Goal: Information Seeking & Learning: Learn about a topic

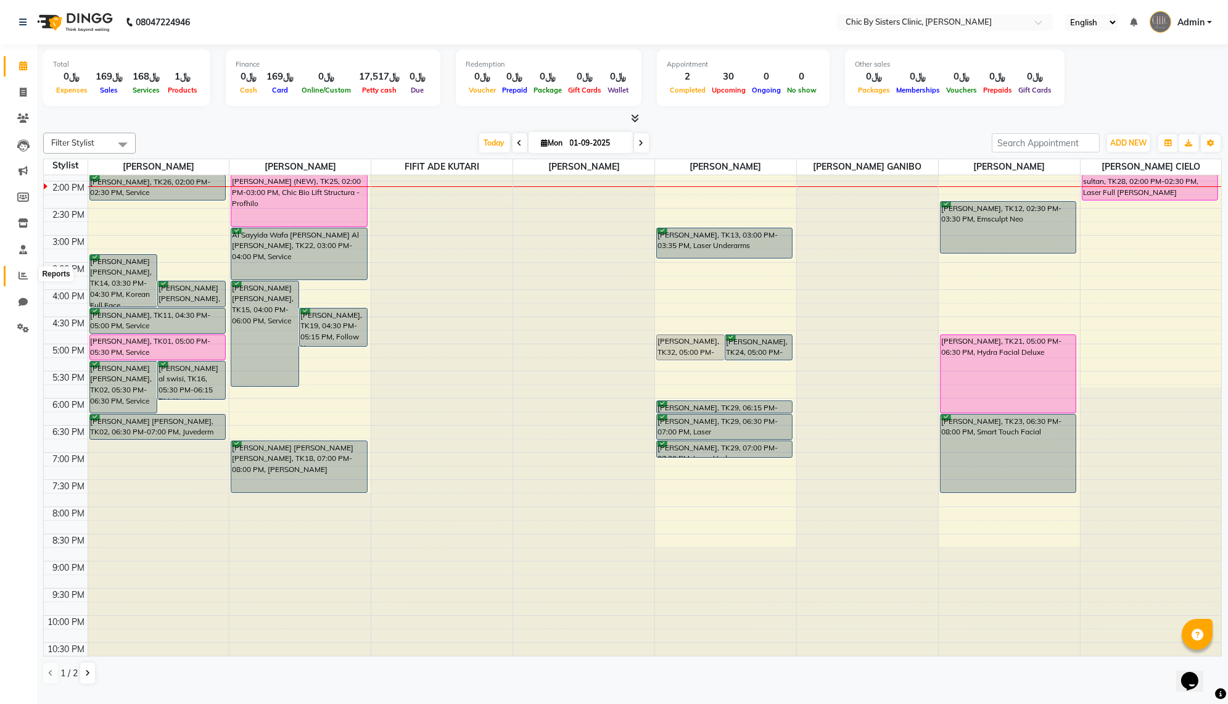
click at [15, 282] on span at bounding box center [23, 276] width 22 height 14
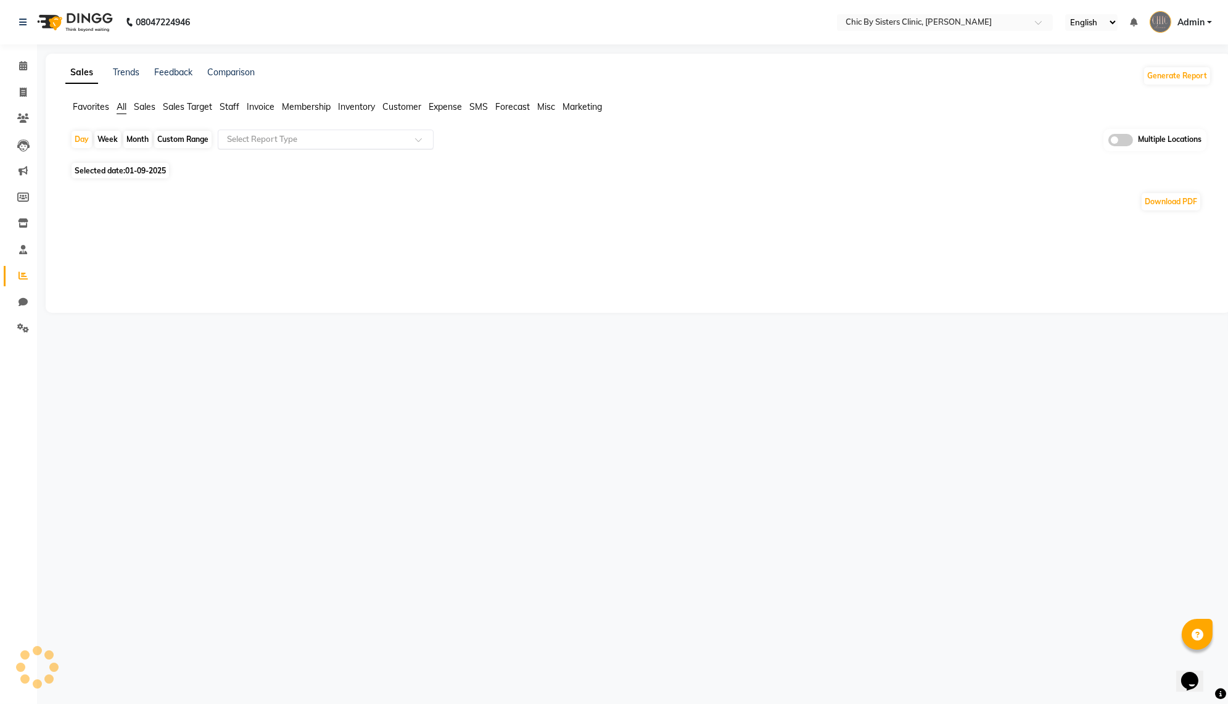
click at [289, 146] on input "text" at bounding box center [313, 139] width 178 height 12
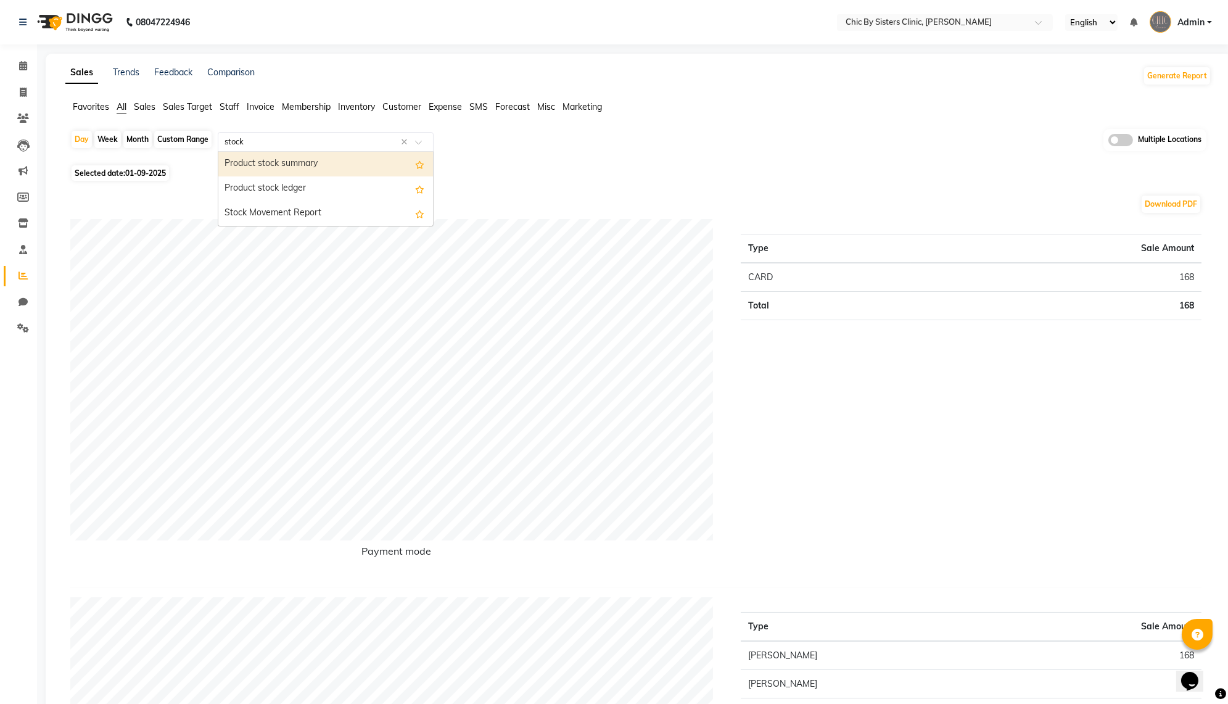
type input "stock m"
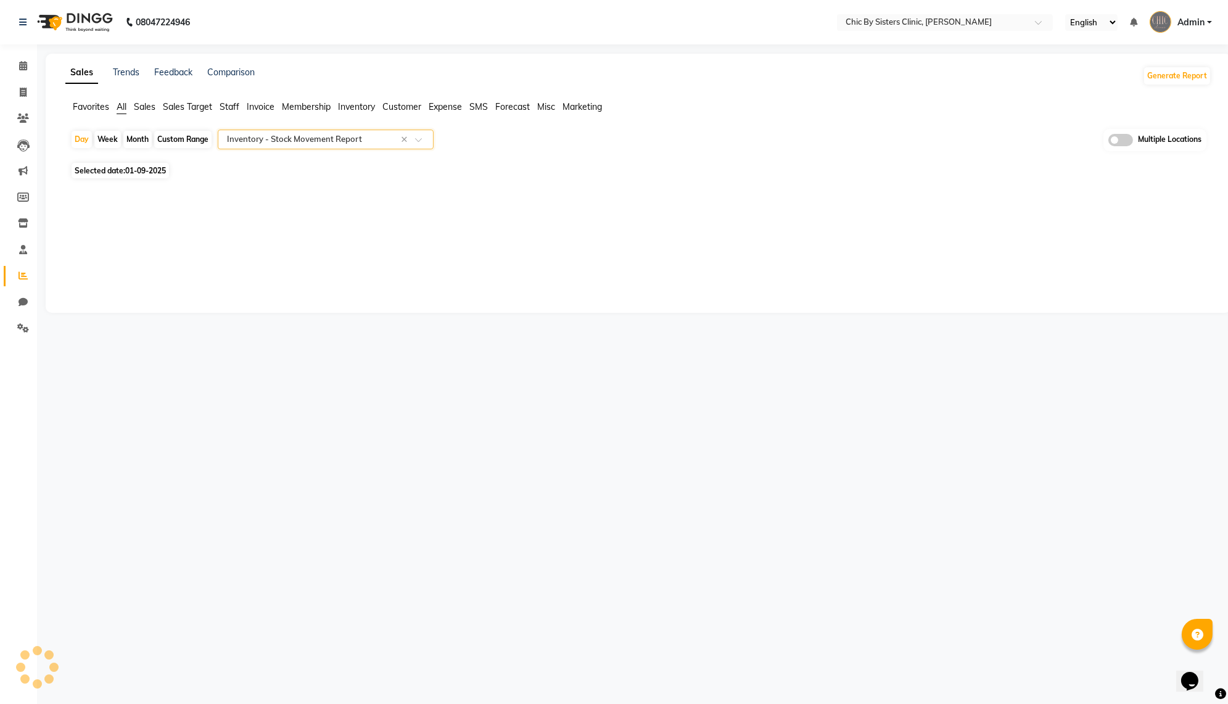
select select "filtered_report"
select select "pdf"
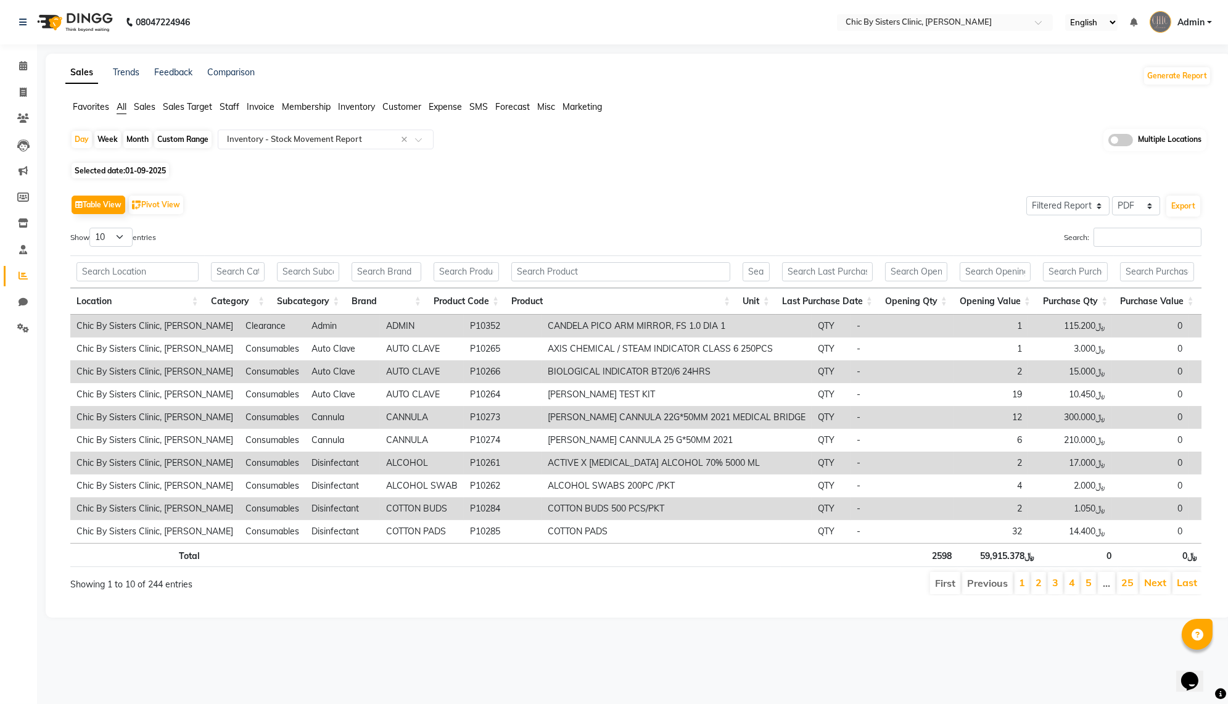
click at [141, 148] on div "Month" at bounding box center [137, 139] width 28 height 17
select select "9"
select select "2025"
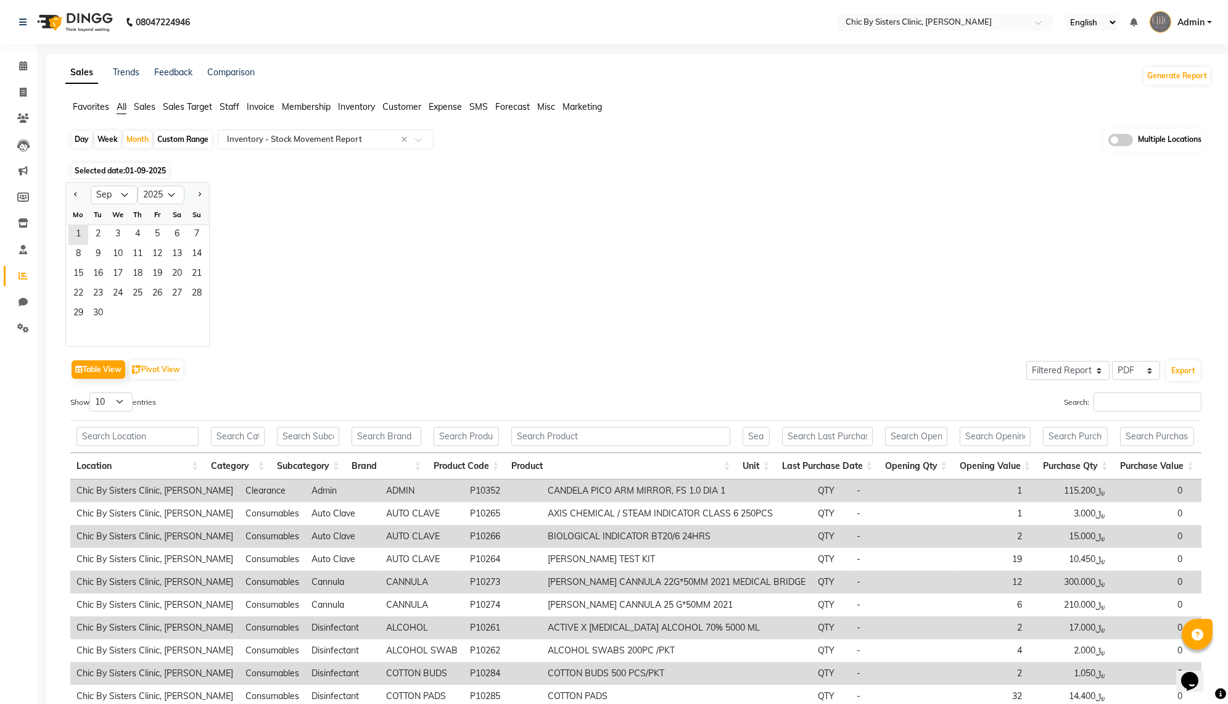
click at [454, 341] on div "Jan Feb Mar Apr May Jun [DATE] Aug Sep Oct Nov [DATE] 2016 2017 2018 2019 2020 …" at bounding box center [638, 264] width 1146 height 165
click at [1113, 146] on span at bounding box center [1120, 140] width 25 height 12
click at [1108, 142] on input "checkbox" at bounding box center [1108, 142] width 0 height 0
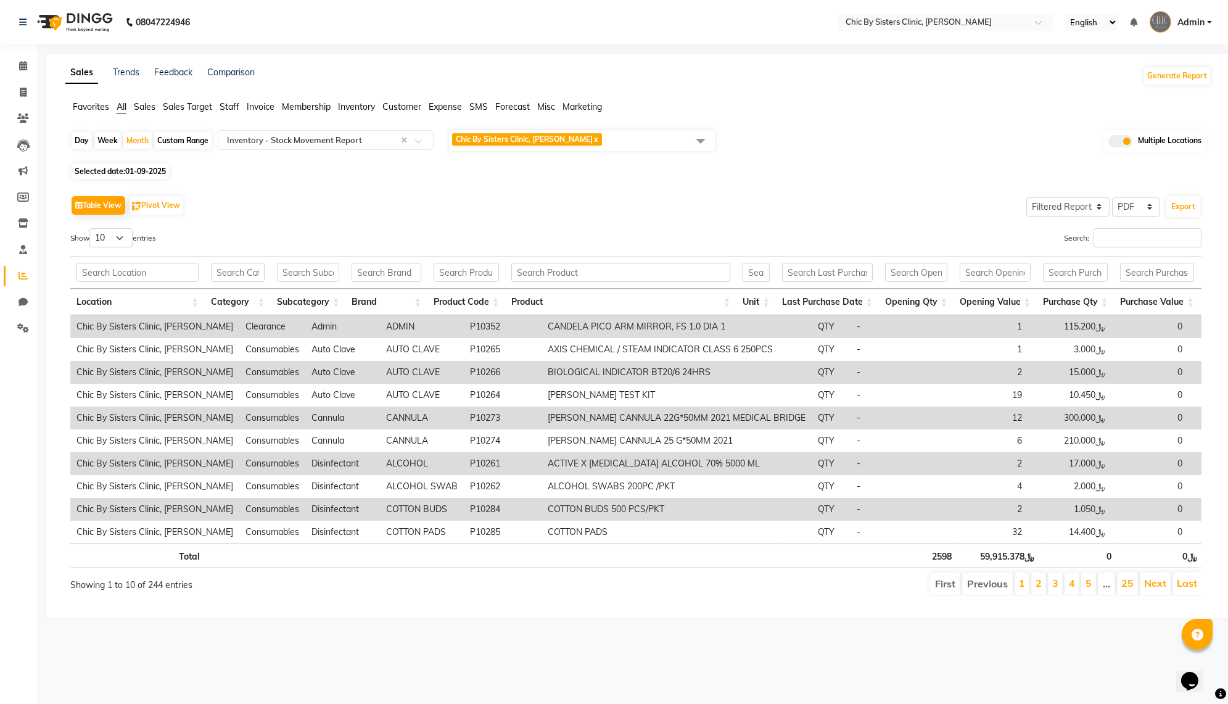
click at [601, 151] on span "Chic By Sisters Clinic, Al Sarooj x" at bounding box center [582, 140] width 266 height 21
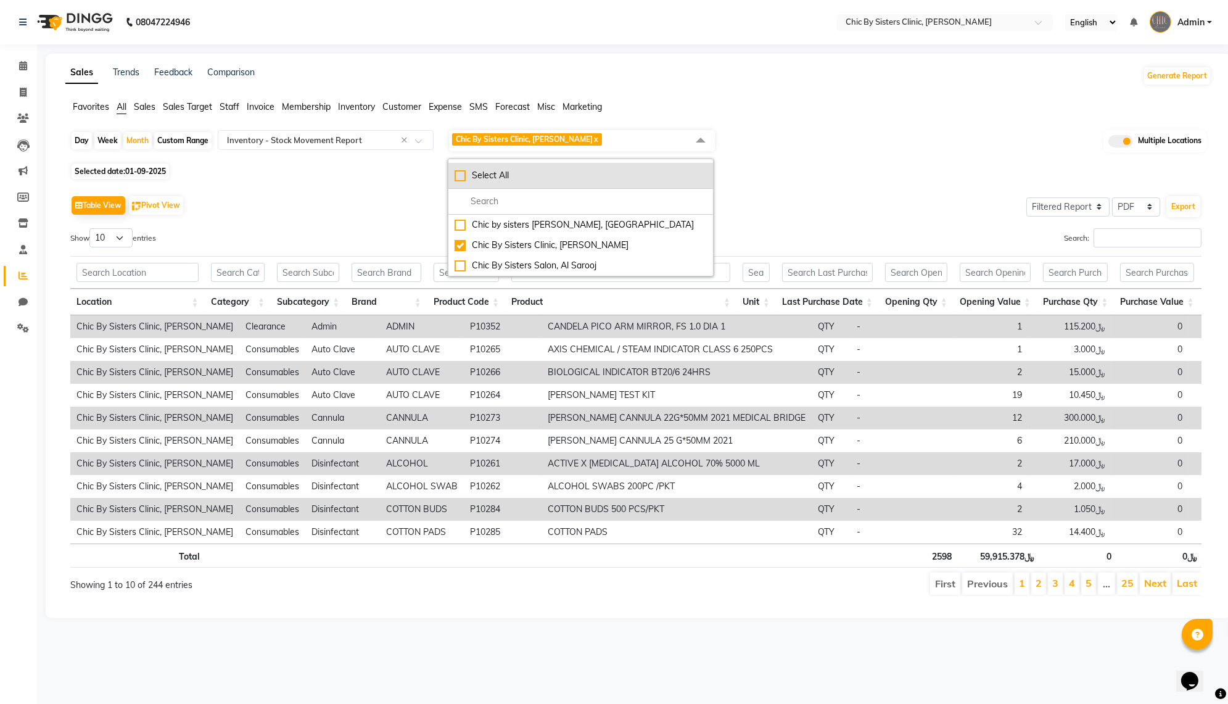
click at [466, 182] on div "Select All" at bounding box center [580, 175] width 252 height 13
checkbox input "true"
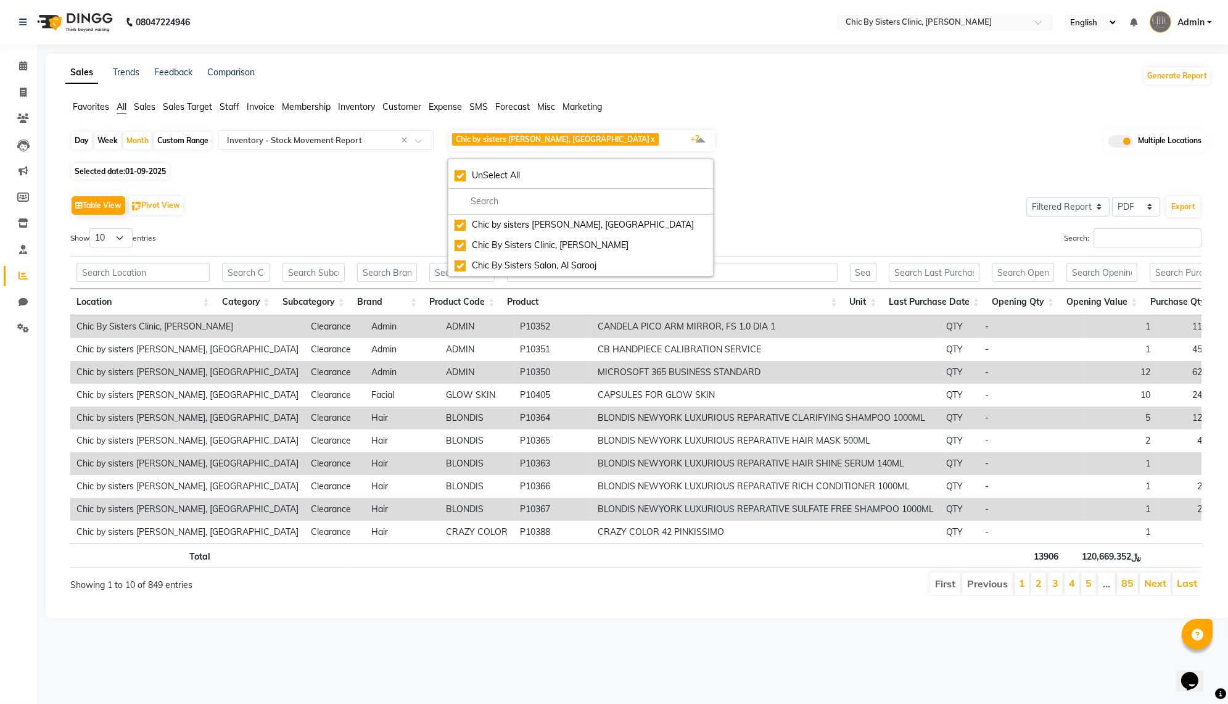
click at [442, 209] on div "Table View Pivot View Select Full Report Filtered Report Select CSV PDF Export …" at bounding box center [635, 394] width 1151 height 423
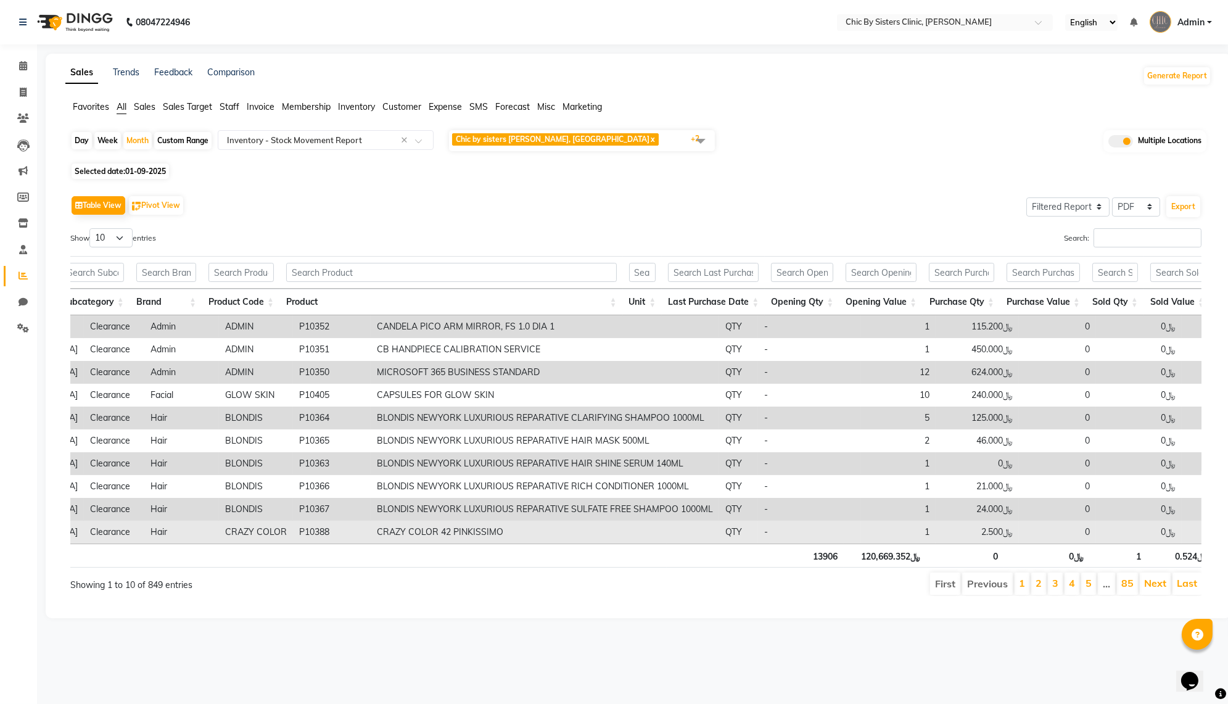
scroll to position [0, 310]
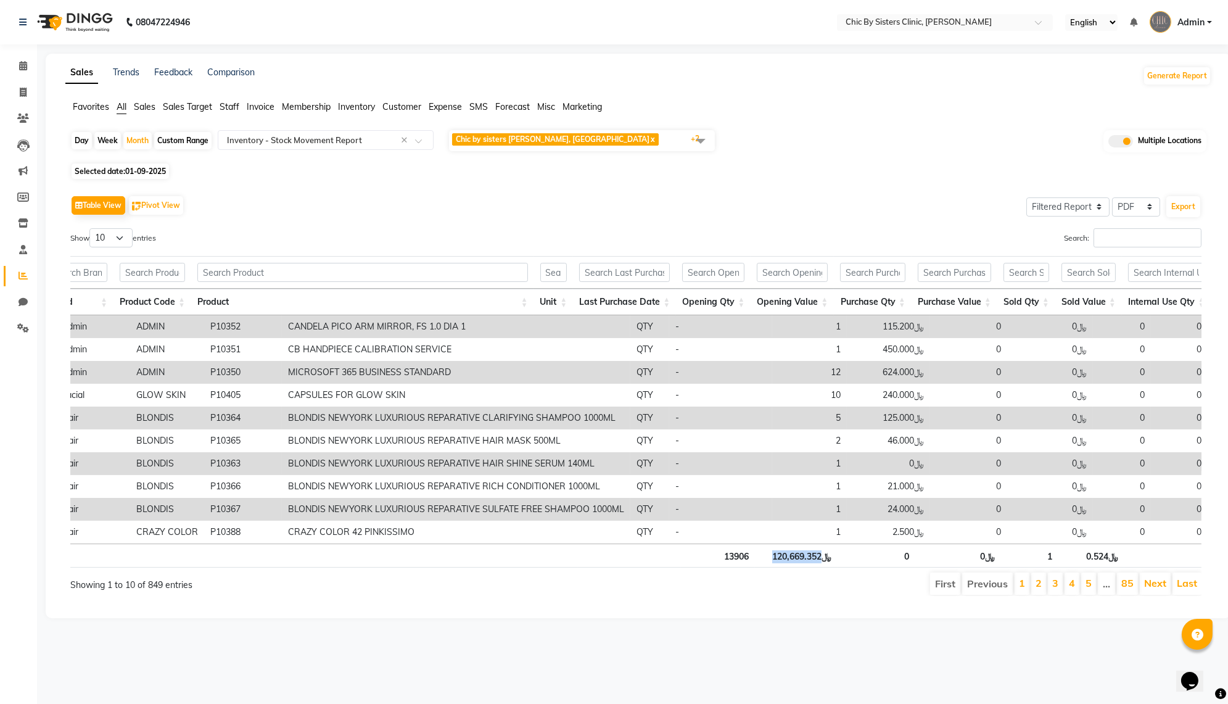
drag, startPoint x: 779, startPoint y: 595, endPoint x: 830, endPoint y: 596, distance: 51.2
click at [830, 567] on th "﷼120,669.352" at bounding box center [796, 555] width 83 height 24
copy th "120,669.352"
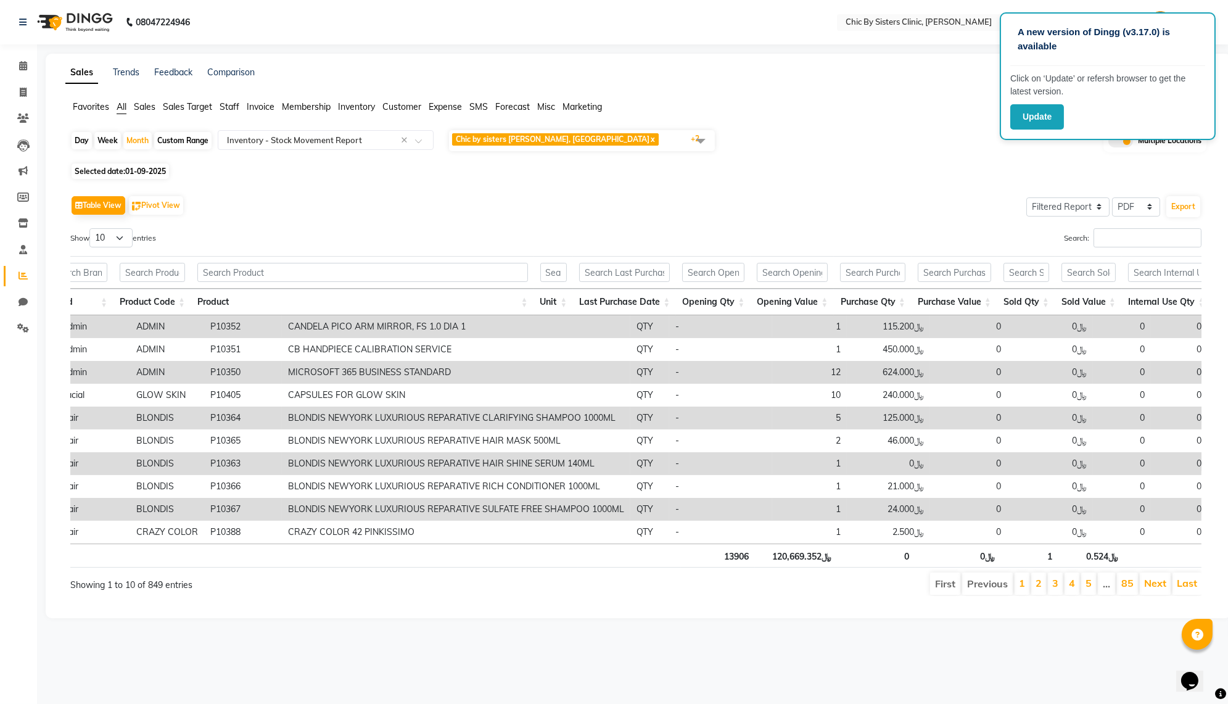
click at [914, 160] on div "Day Week Month Custom Range Select Report Type × Inventory - Stock Movement Rep…" at bounding box center [638, 144] width 1136 height 31
drag, startPoint x: 778, startPoint y: 595, endPoint x: 831, endPoint y: 596, distance: 53.6
click at [831, 567] on th "﷼120,669.352" at bounding box center [796, 555] width 83 height 24
copy th "120,669.352"
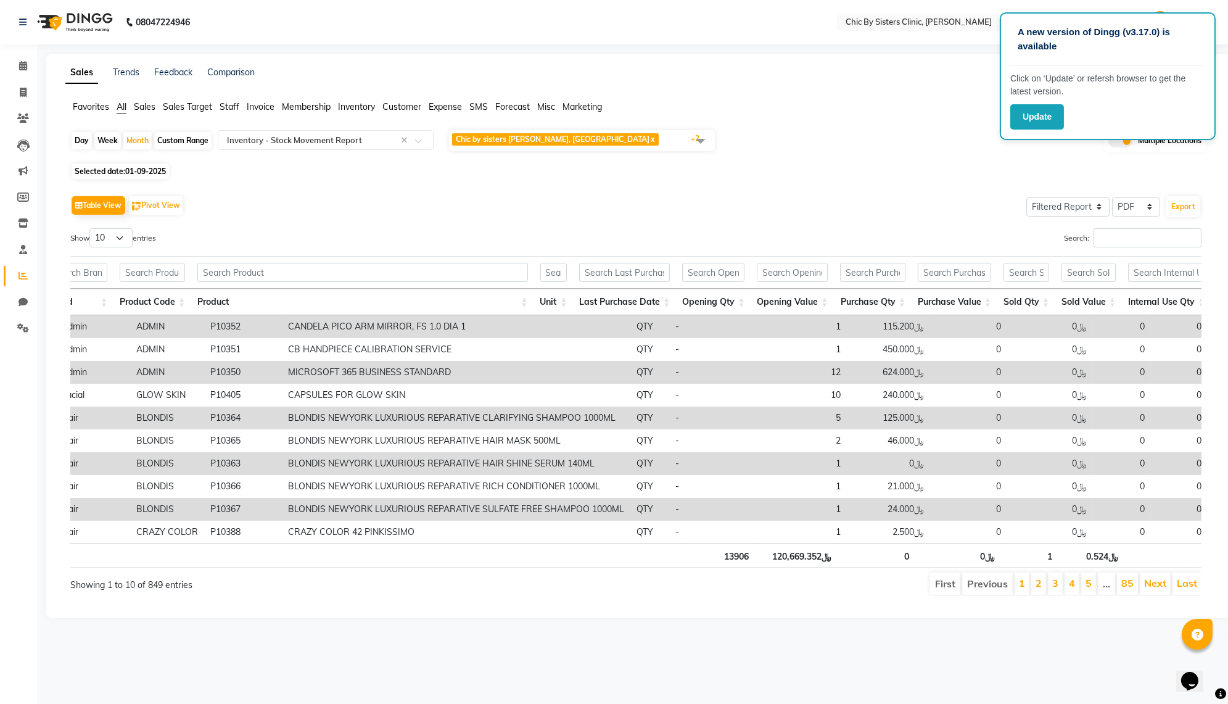
click at [617, 605] on div "Table View Pivot View Select Full Report Filtered Report Select CSV PDF Export …" at bounding box center [635, 394] width 1151 height 423
click at [974, 160] on div "Day Week Month Custom Range Select Report Type × Inventory - Stock Movement Rep…" at bounding box center [638, 144] width 1136 height 31
click at [487, 218] on div "Table View Pivot View Select Full Report Filtered Report Select CSV PDF Export" at bounding box center [635, 205] width 1131 height 26
click at [433, 213] on div "Table View Pivot View Select Full Report Filtered Report Select CSV PDF Export …" at bounding box center [635, 394] width 1151 height 423
click at [778, 216] on div "Table View Pivot View Select Full Report Filtered Report Select CSV PDF Export" at bounding box center [635, 205] width 1131 height 26
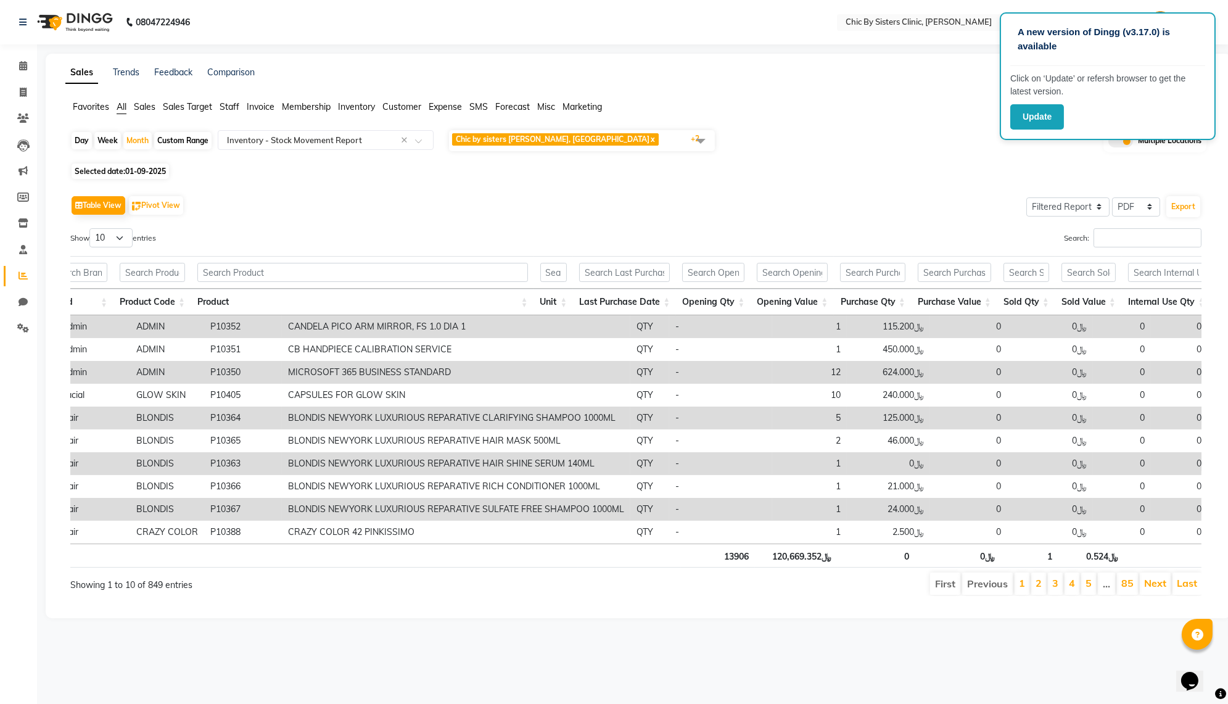
click at [538, 636] on main "Sales Trends Feedback Comparison Generate Report Favorites All Sales Sales Targ…" at bounding box center [632, 345] width 1191 height 583
drag, startPoint x: 778, startPoint y: 596, endPoint x: 829, endPoint y: 597, distance: 50.6
click at [829, 567] on th "﷼120,669.352" at bounding box center [796, 555] width 83 height 24
click at [571, 594] on ul "First Previous 1 2 3 4 5 … 85 Next Last" at bounding box center [875, 583] width 652 height 22
click at [869, 101] on div "Sales Trends Feedback Comparison Generate Report Favorites All Sales Sales Targ…" at bounding box center [638, 336] width 1185 height 564
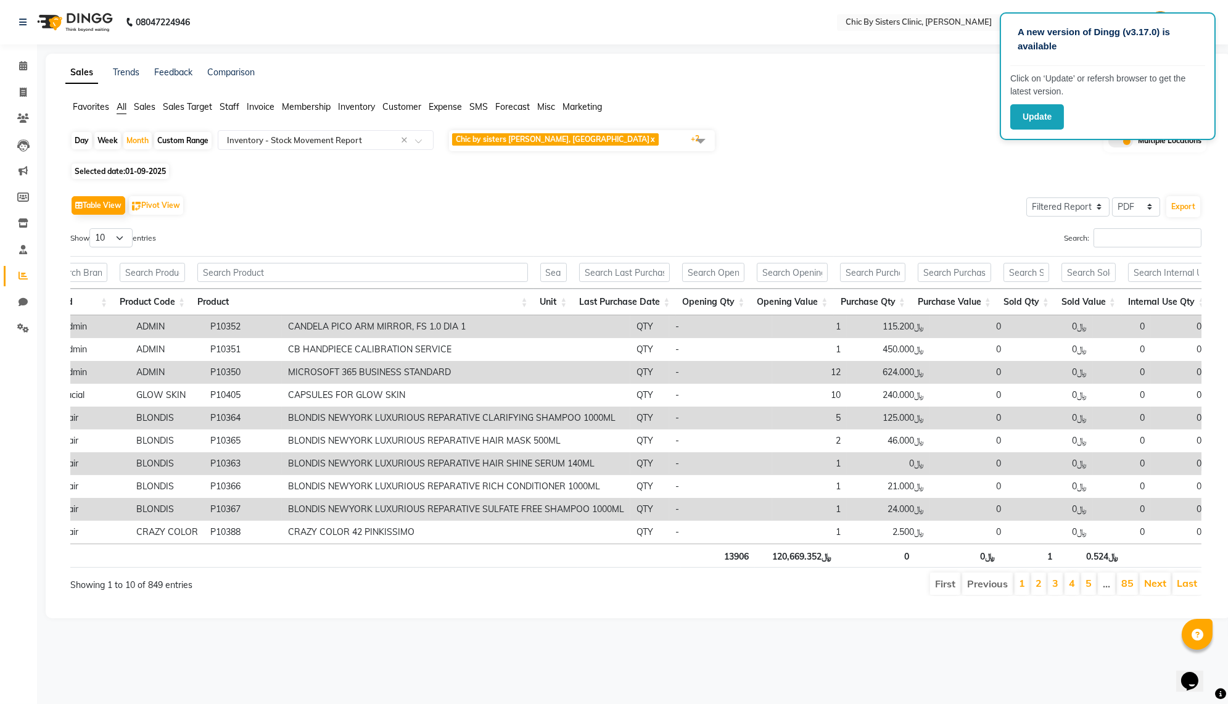
click at [536, 178] on div "Selected date: [DATE]" at bounding box center [640, 171] width 1141 height 13
click at [144, 149] on div "Month" at bounding box center [137, 140] width 28 height 17
select select "9"
select select "2025"
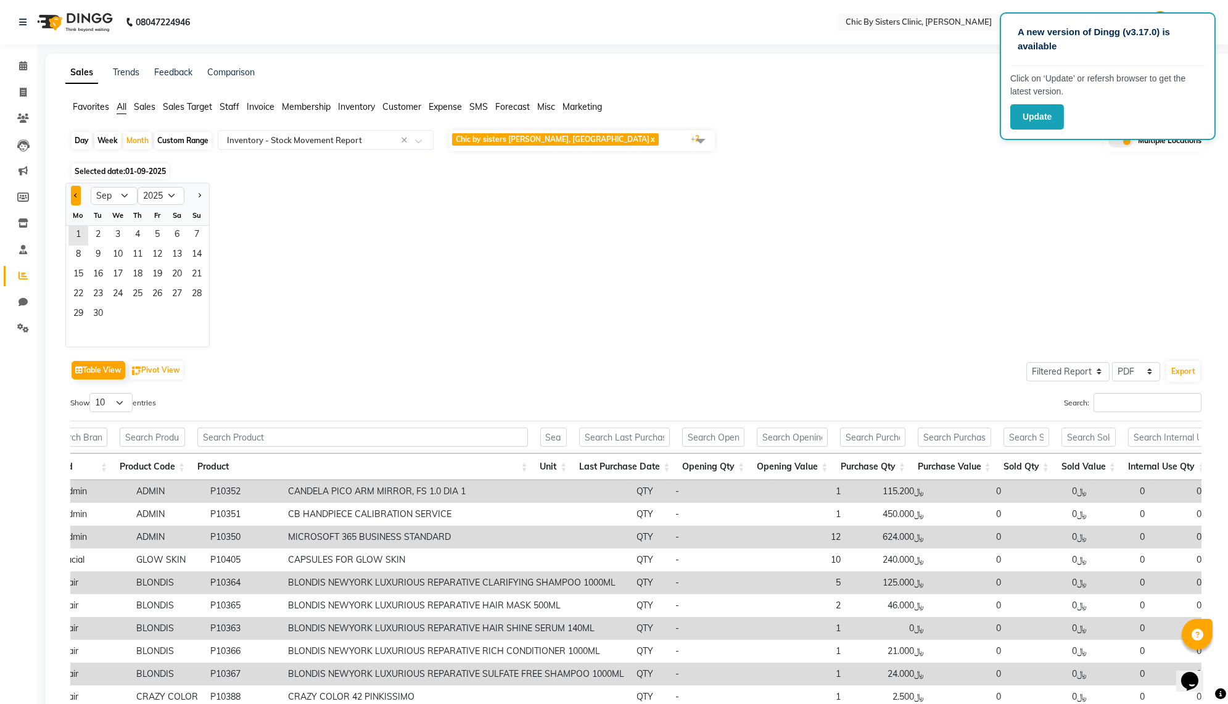
click at [78, 205] on button "Previous month" at bounding box center [76, 196] width 10 height 20
select select "8"
click at [142, 149] on div "Month" at bounding box center [137, 140] width 28 height 17
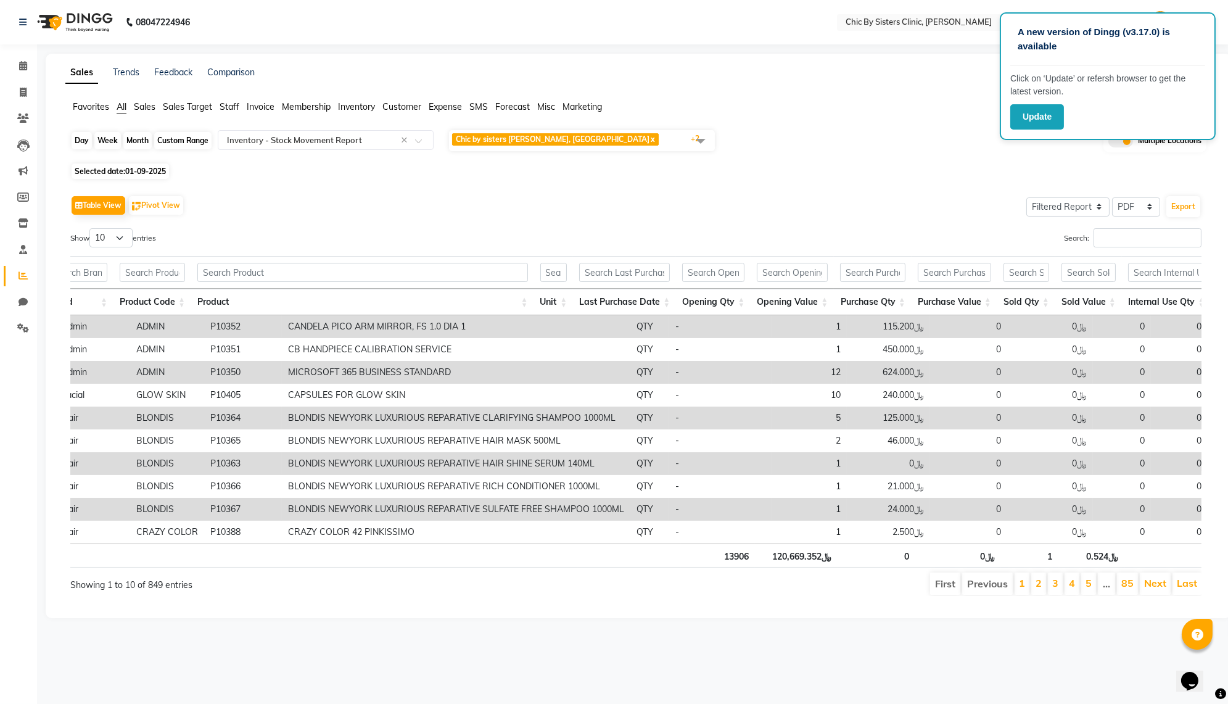
click at [142, 149] on div "Month" at bounding box center [137, 140] width 28 height 17
select select "9"
select select "2025"
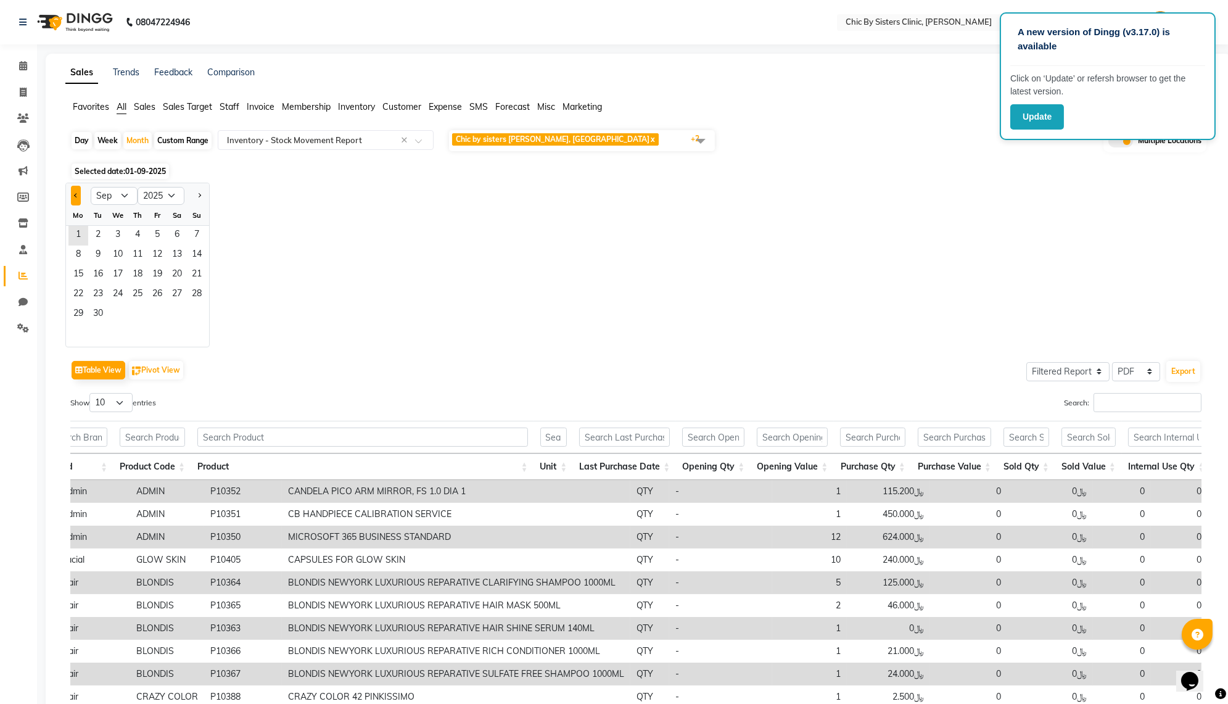
click at [81, 205] on button "Previous month" at bounding box center [76, 196] width 10 height 20
select select "8"
click at [167, 245] on span "1" at bounding box center [157, 236] width 20 height 20
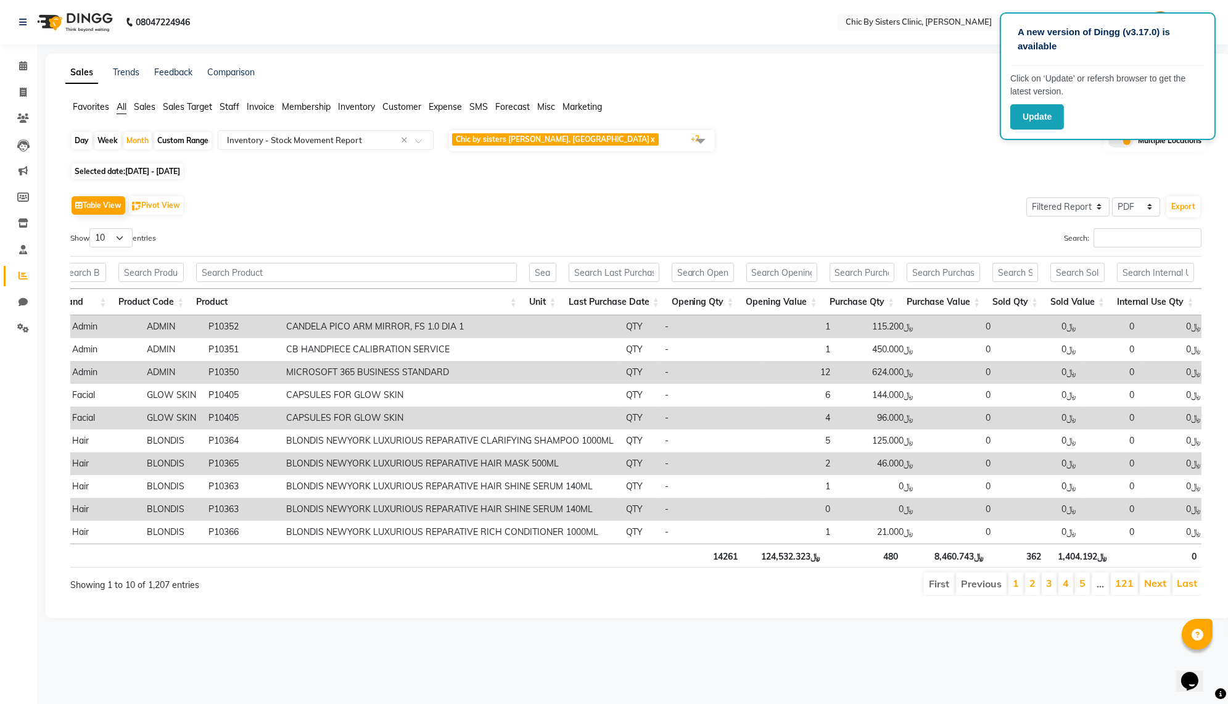
scroll to position [0, 0]
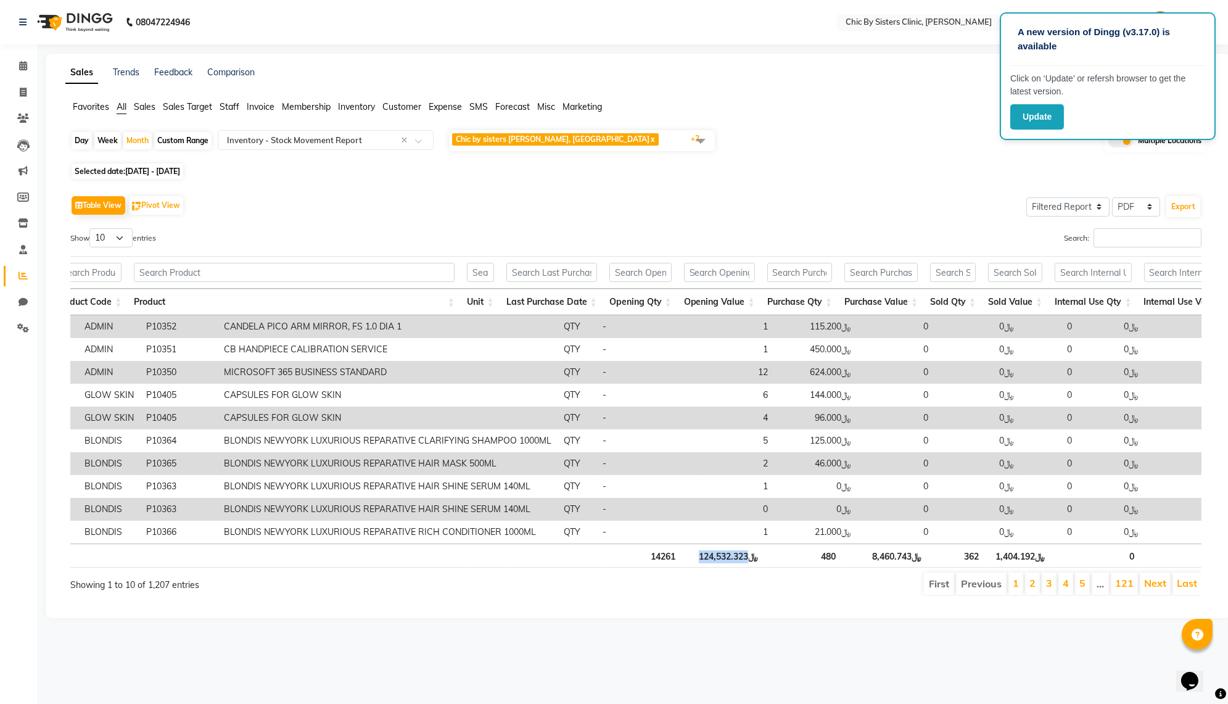
drag, startPoint x: 705, startPoint y: 596, endPoint x: 756, endPoint y: 597, distance: 50.6
click at [756, 567] on th "﷼124,532.323" at bounding box center [722, 555] width 83 height 24
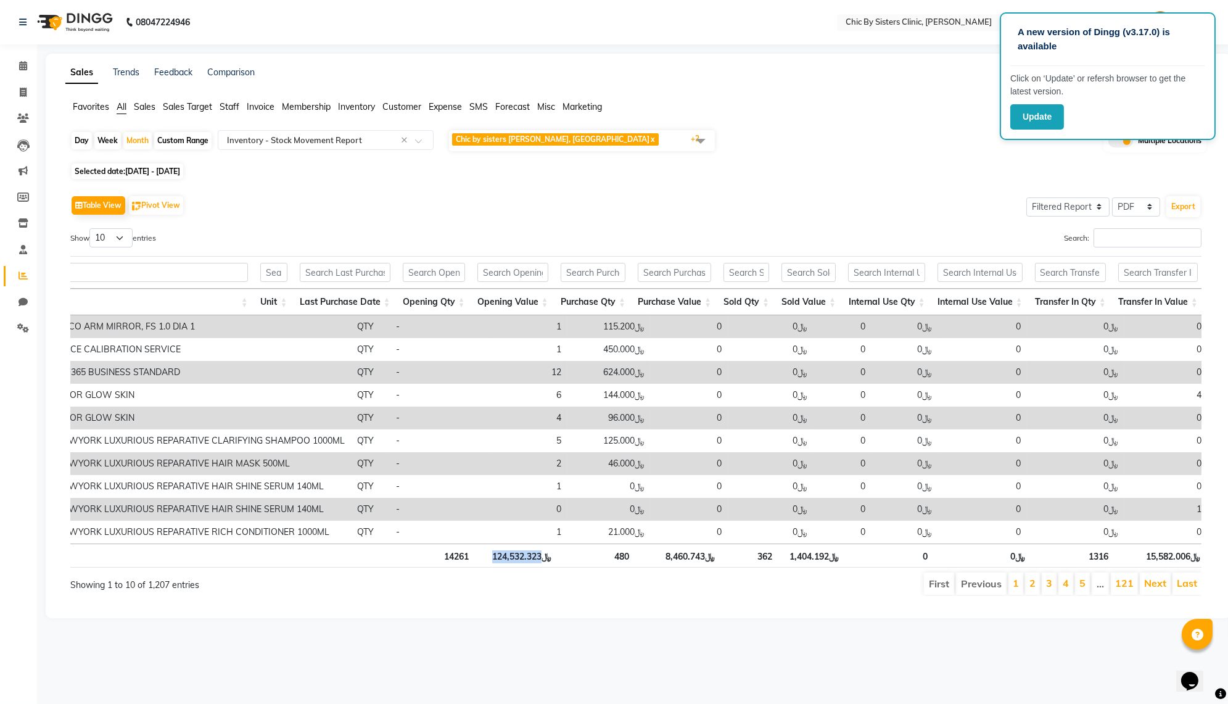
scroll to position [0, 744]
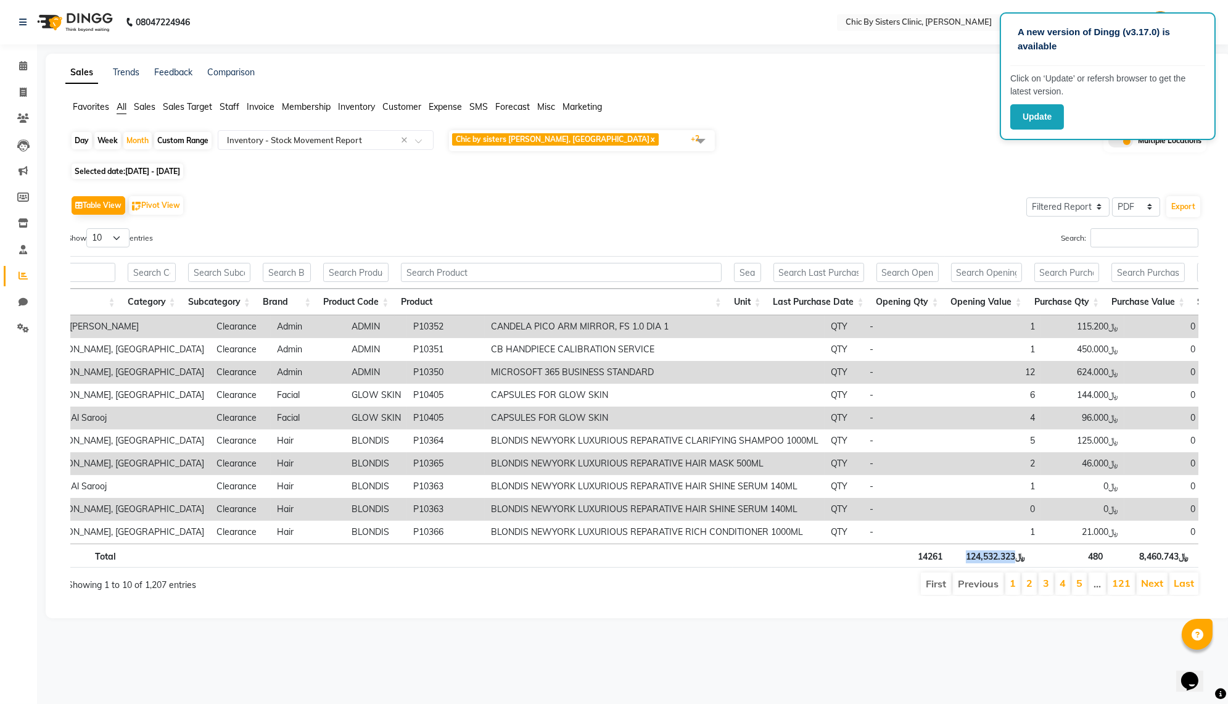
click at [991, 567] on th "﷼124,532.323" at bounding box center [989, 555] width 83 height 24
click at [990, 567] on th "﷼124,532.323" at bounding box center [989, 555] width 83 height 24
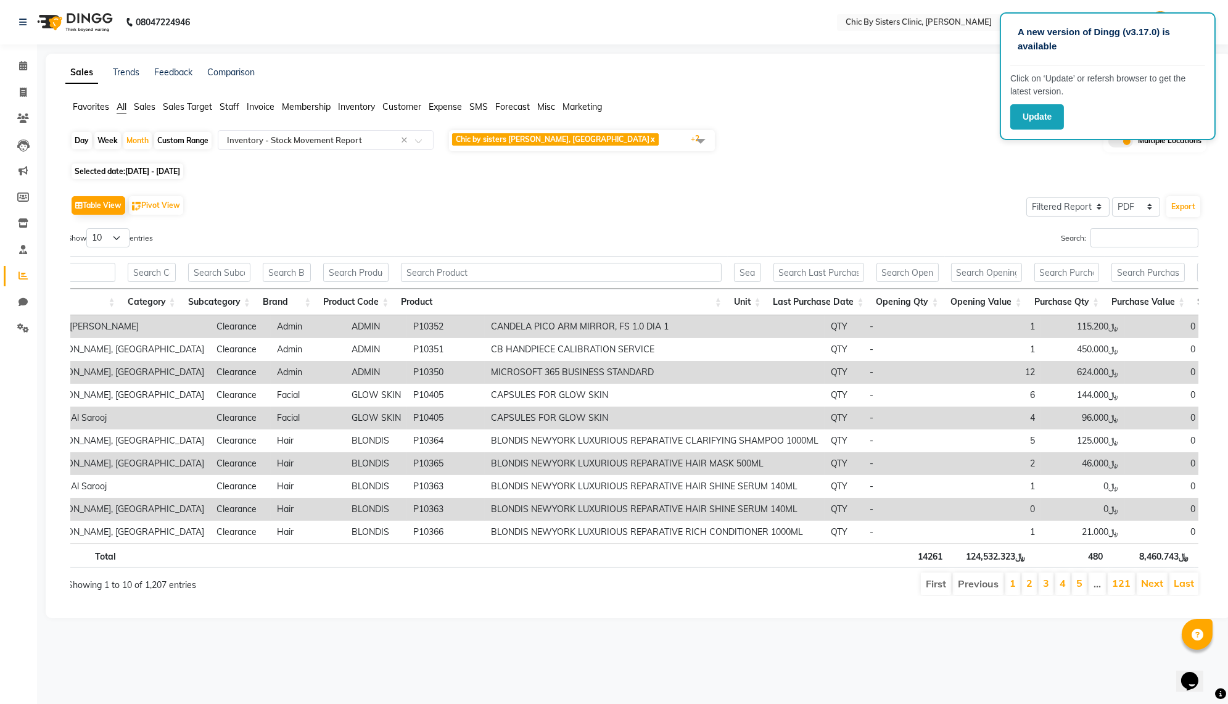
click at [425, 218] on div "Table View Pivot View Select Full Report Filtered Report Select CSV PDF Export" at bounding box center [635, 205] width 1131 height 26
click at [314, 146] on input "text" at bounding box center [313, 140] width 178 height 12
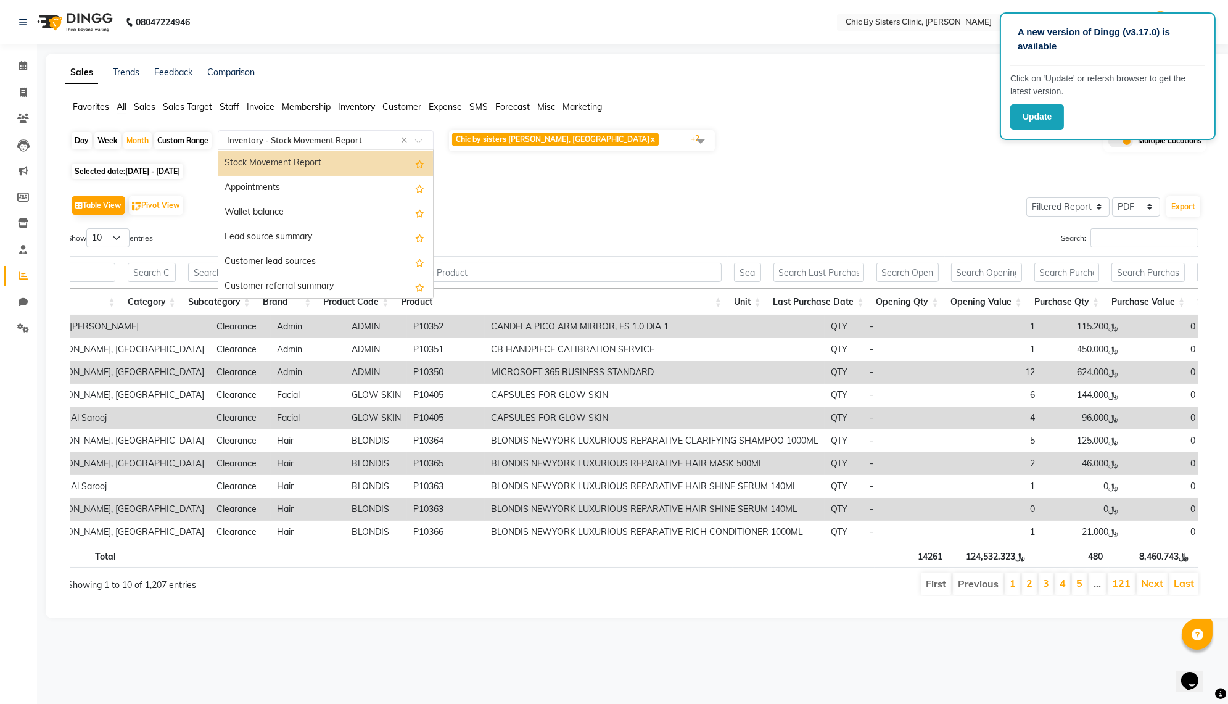
click at [576, 218] on div "Table View Pivot View Select Full Report Filtered Report Select CSV PDF Export" at bounding box center [635, 205] width 1131 height 26
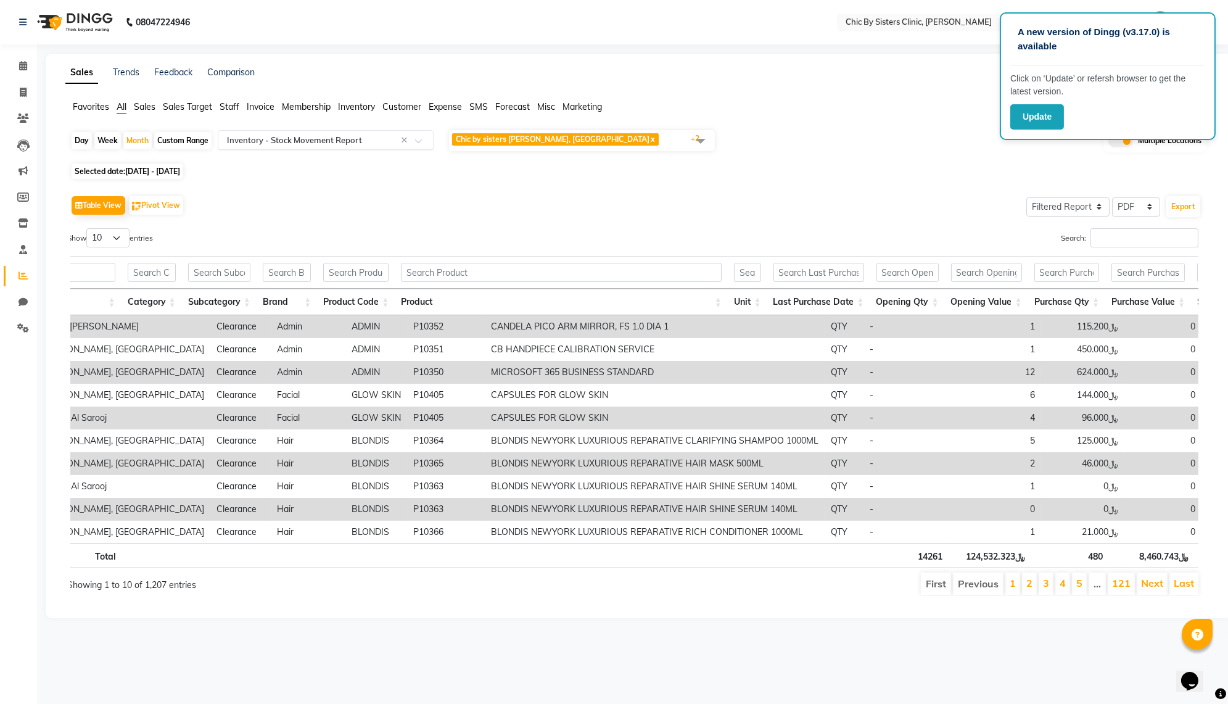
click at [292, 146] on input "text" at bounding box center [313, 140] width 178 height 12
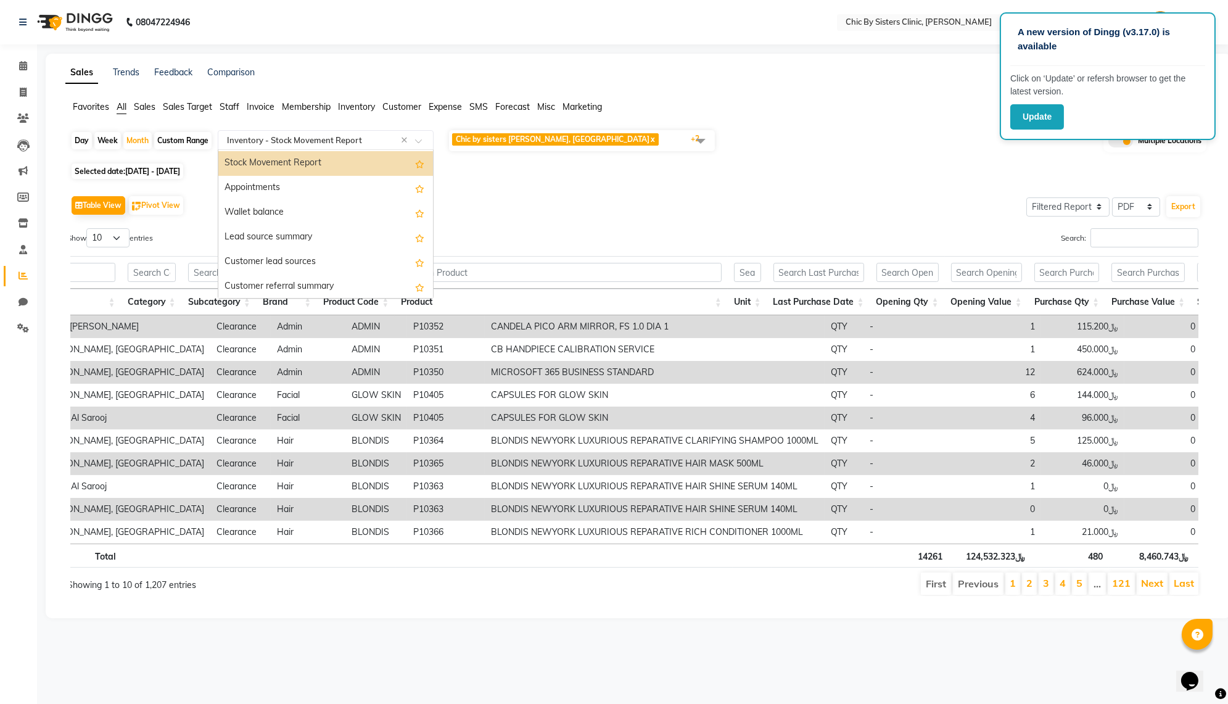
click at [612, 218] on div "Table View Pivot View Select Full Report Filtered Report Select CSV PDF Export" at bounding box center [635, 205] width 1131 height 26
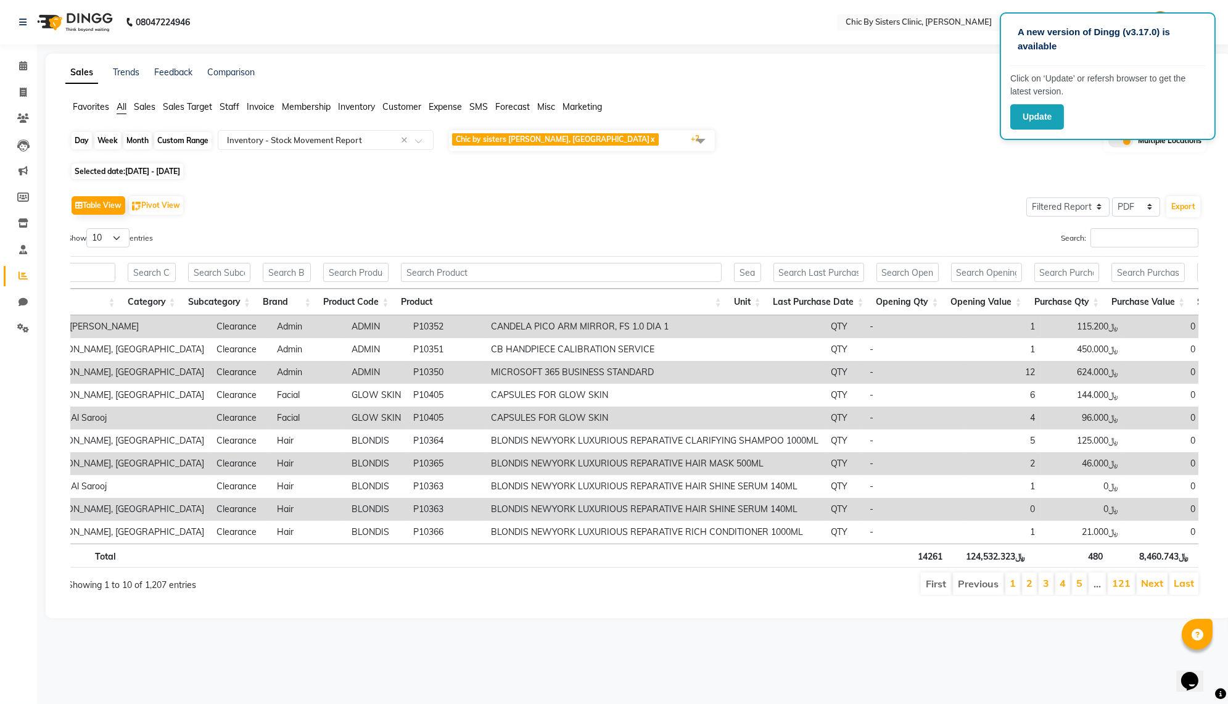
click at [147, 149] on div "Month" at bounding box center [137, 140] width 28 height 17
select select "8"
select select "2025"
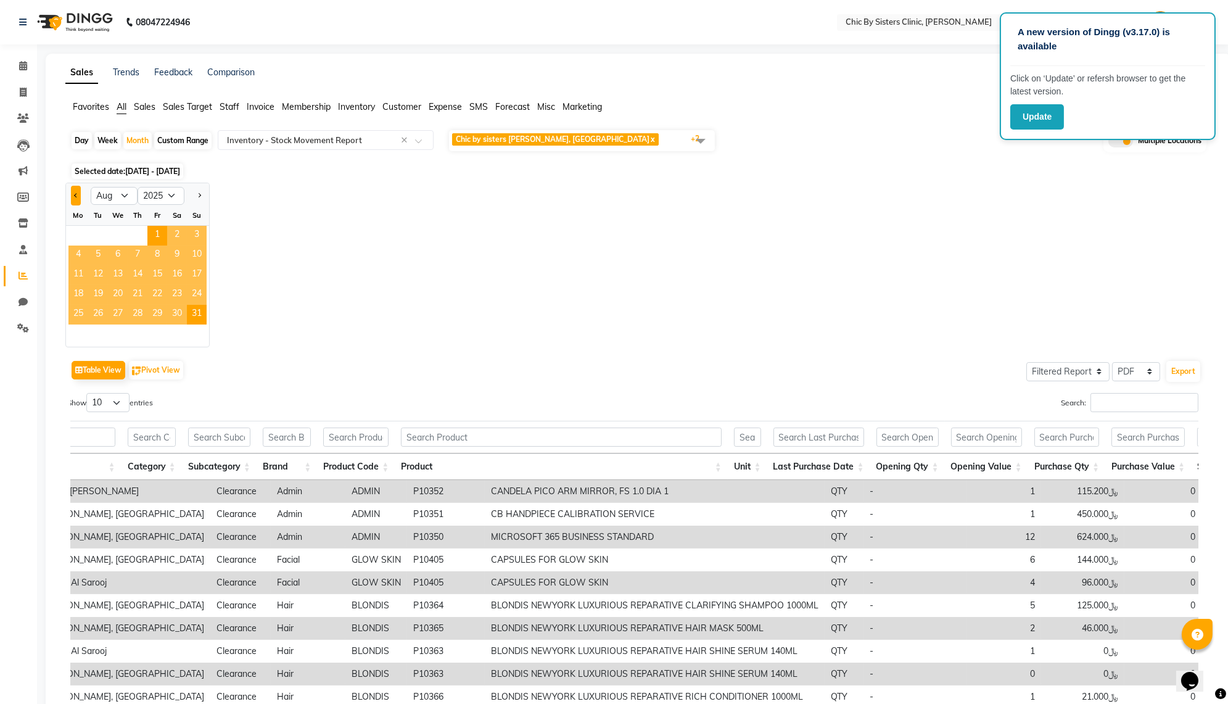
click at [81, 205] on button "Previous month" at bounding box center [76, 196] width 10 height 20
select select "7"
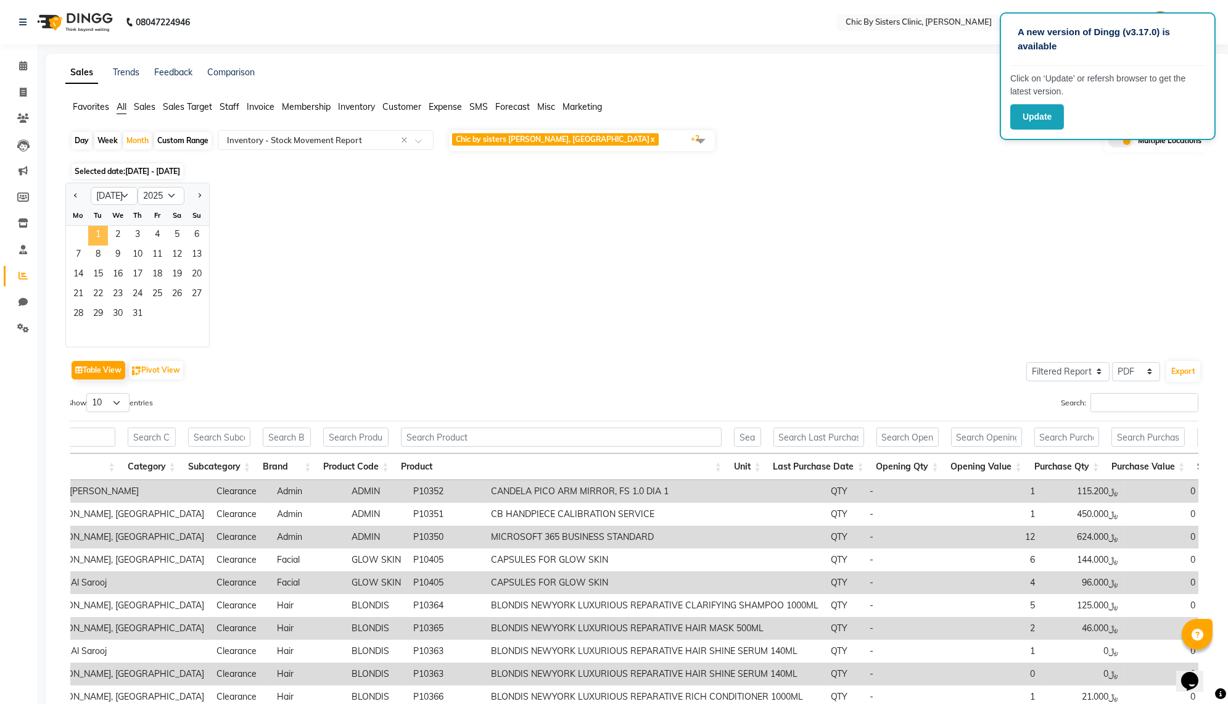
click at [108, 245] on span "1" at bounding box center [98, 236] width 20 height 20
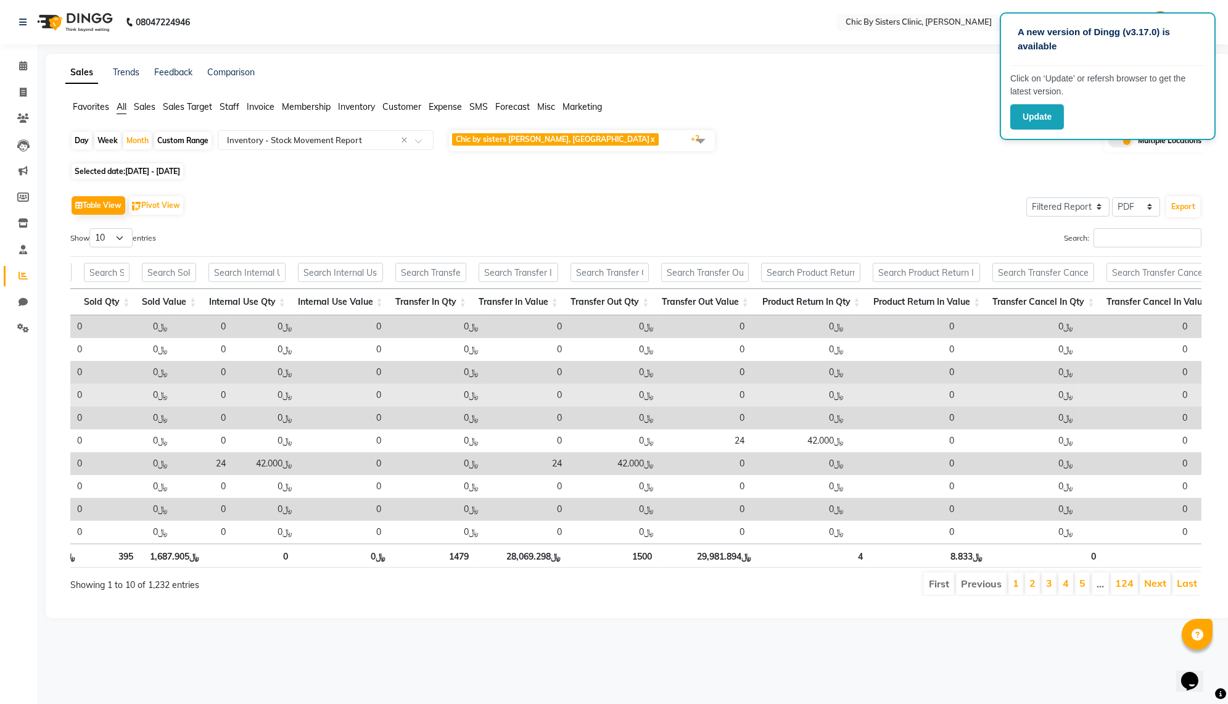
scroll to position [0, 1408]
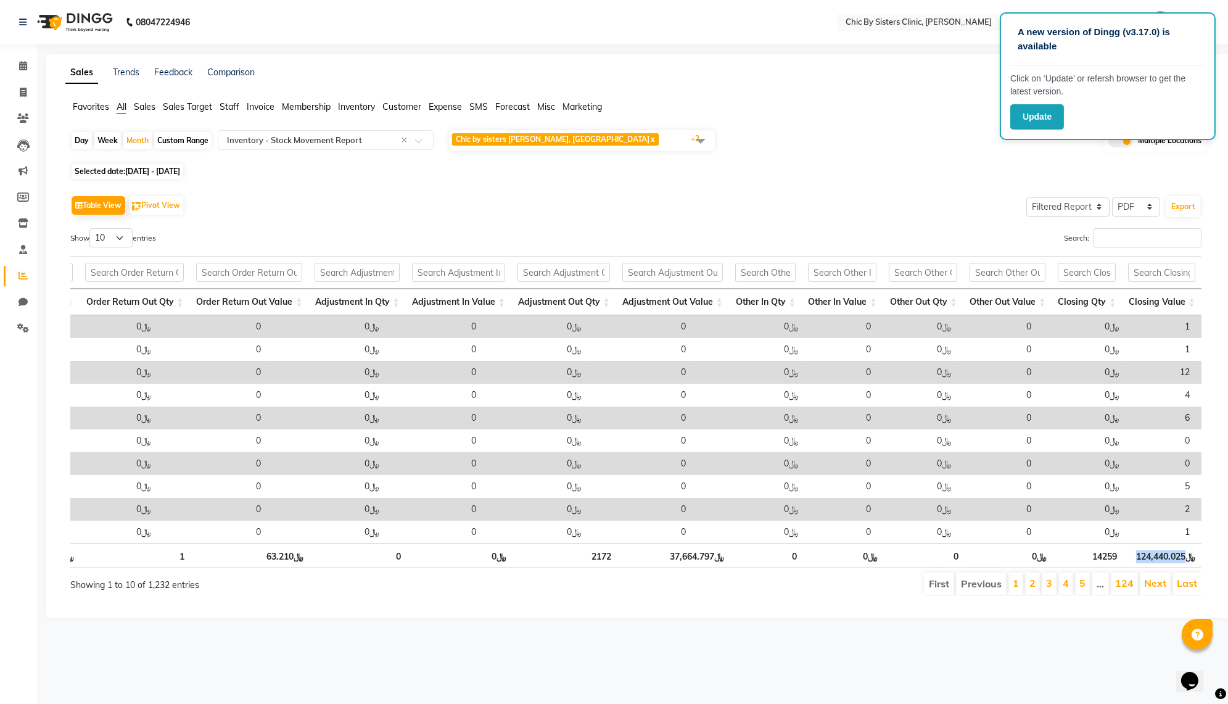
drag, startPoint x: 1127, startPoint y: 594, endPoint x: 1178, endPoint y: 596, distance: 51.2
click at [1178, 567] on th "﷼124,440.025" at bounding box center [1162, 555] width 78 height 24
copy th "124,440.025"
click at [880, 124] on div "Favorites All Sales Sales Target Staff Invoice Membership Inventory Customer Ex…" at bounding box center [638, 112] width 1164 height 23
click at [800, 247] on div "Table View Pivot View Select Full Report Filtered Report Select CSV PDF Export …" at bounding box center [635, 393] width 1131 height 403
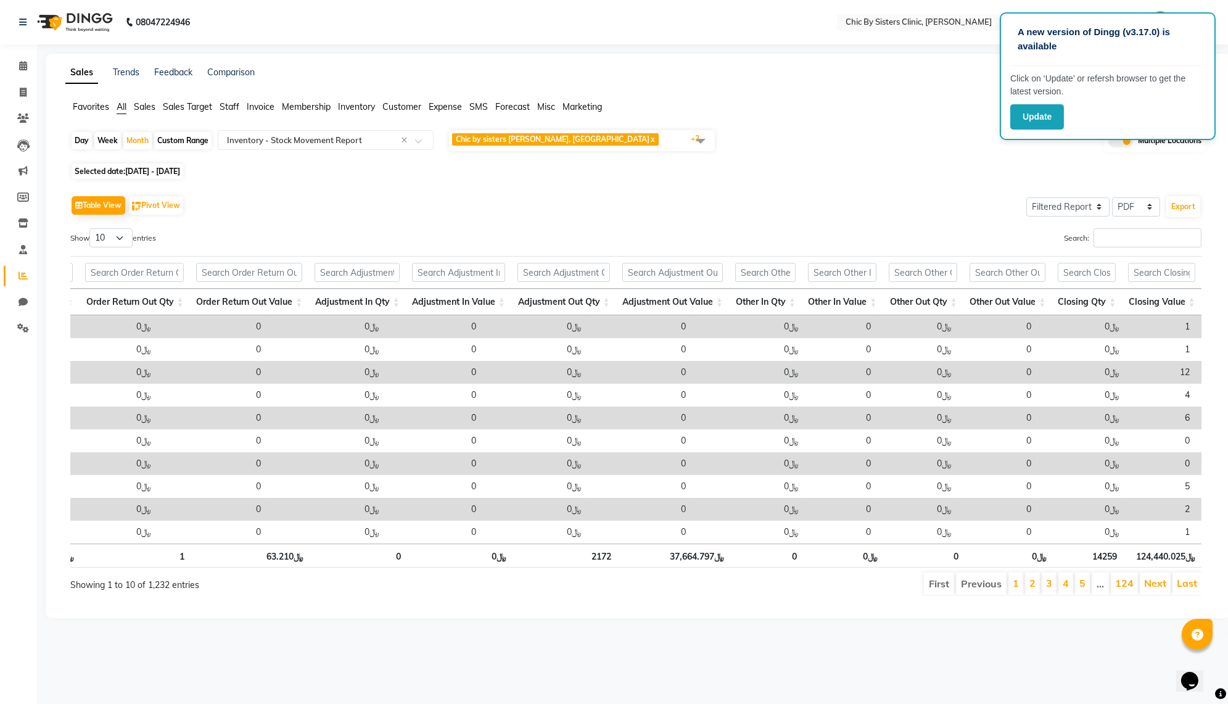
click at [800, 218] on div "Table View Pivot View Select Full Report Filtered Report Select CSV PDF Export" at bounding box center [635, 205] width 1131 height 26
click at [484, 246] on div "Table View Pivot View Select Full Report Filtered Report Select CSV PDF Export …" at bounding box center [635, 393] width 1131 height 403
click at [732, 210] on div "Table View Pivot View Select Full Report Filtered Report Select CSV PDF Export …" at bounding box center [635, 394] width 1151 height 423
click at [1024, 118] on button "Update" at bounding box center [1037, 116] width 54 height 25
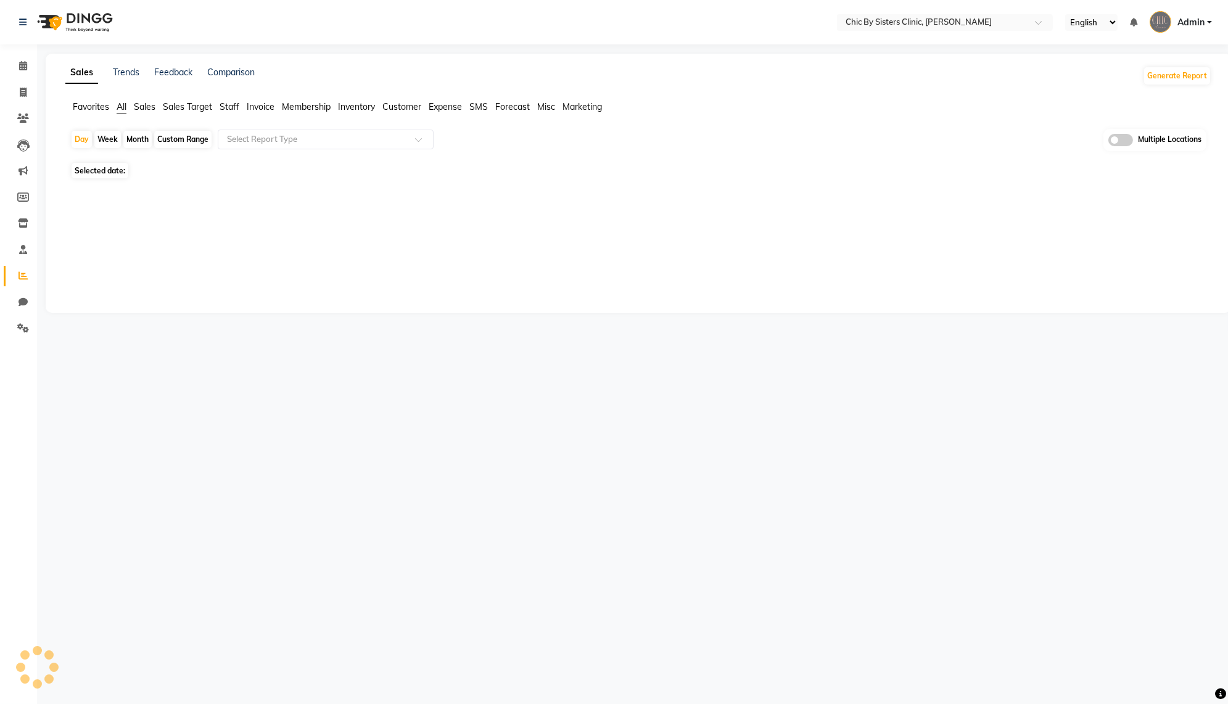
select select "en"
